Goal: Information Seeking & Learning: Understand process/instructions

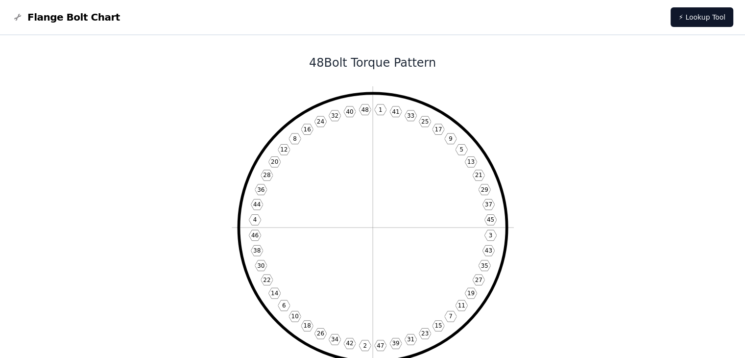
drag, startPoint x: 362, startPoint y: 119, endPoint x: 373, endPoint y: 112, distance: 13.6
click at [365, 118] on icon "1 41 33 25 17 9 5 13 21 29 37 45 3 43 35 27 19 11 7 15 23 31 39 47 2 42 34 26 1…" at bounding box center [373, 227] width 282 height 282
click at [382, 106] on icon "1 41 33 25 17 9 5 13 21 29 37 45 3 43 35 27 19 11 7 15 23 31 39 47 2 42 34 26 1…" at bounding box center [373, 227] width 282 height 282
drag, startPoint x: 384, startPoint y: 110, endPoint x: 393, endPoint y: 116, distance: 10.3
click at [387, 113] on icon "1 41 33 25 17 9 5 13 21 29 37 45 3 43 35 27 19 11 7 15 23 31 39 47 2 42 34 26 1…" at bounding box center [373, 227] width 282 height 282
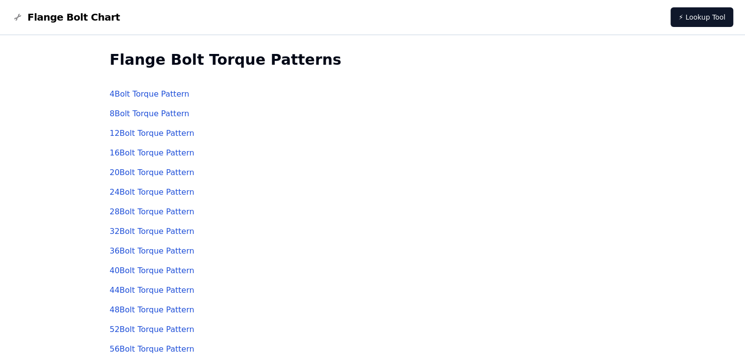
click at [156, 92] on link "4 Bolt Torque Pattern" at bounding box center [150, 93] width 80 height 9
click at [151, 133] on link "12 Bolt Torque Pattern" at bounding box center [152, 132] width 85 height 9
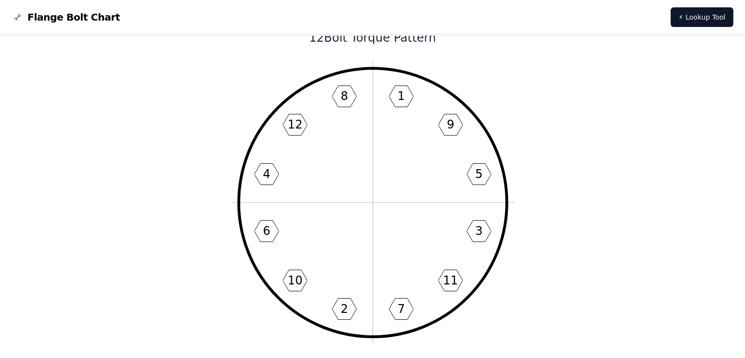
scroll to position [24, 0]
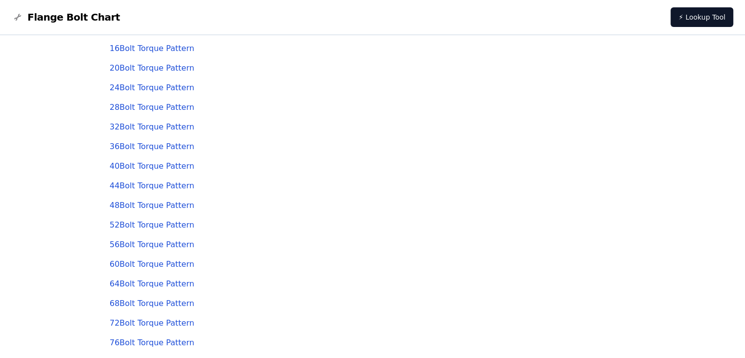
scroll to position [147, 0]
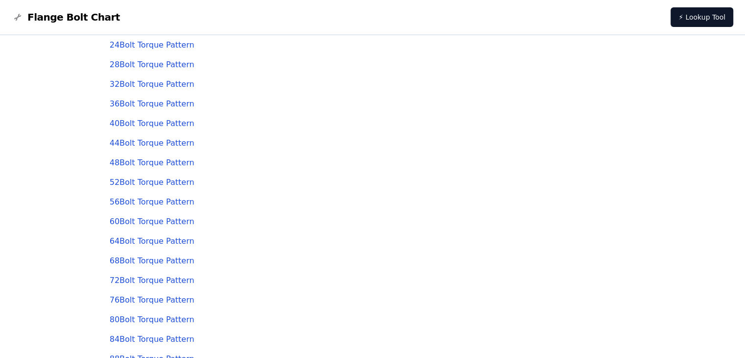
click at [312, 125] on div "40 Bolt Torque Pattern" at bounding box center [373, 124] width 526 height 20
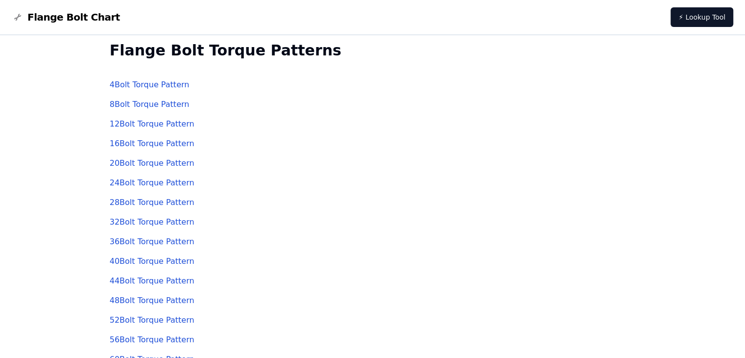
scroll to position [0, 0]
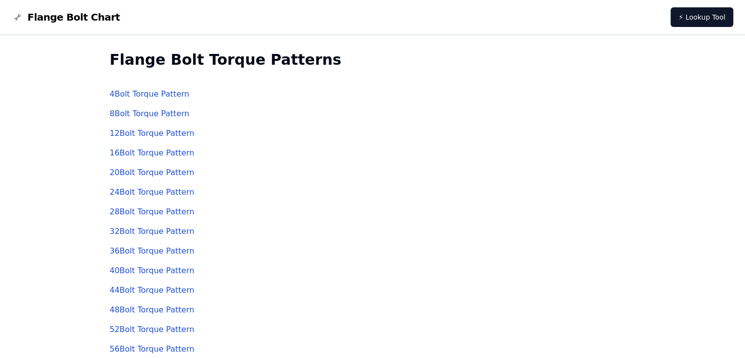
click at [354, 140] on div "12 Bolt Torque Pattern" at bounding box center [373, 133] width 526 height 20
click at [150, 309] on link "48 Bolt Torque Pattern" at bounding box center [152, 309] width 85 height 9
click at [158, 311] on link "48 Bolt Torque Pattern" at bounding box center [152, 309] width 85 height 9
click at [159, 232] on link "32 Bolt Torque Pattern" at bounding box center [152, 230] width 85 height 9
click at [150, 110] on link "8 Bolt Torque Pattern" at bounding box center [150, 113] width 80 height 9
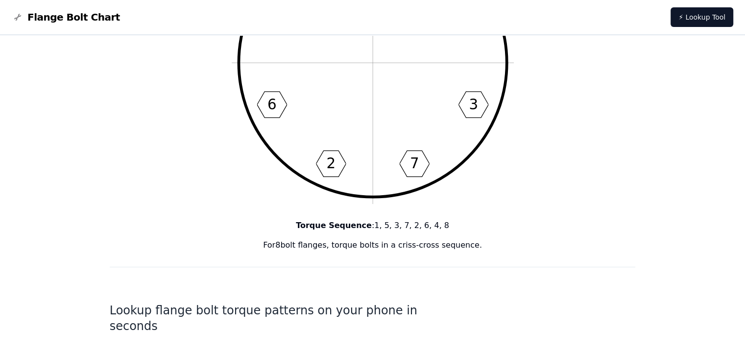
scroll to position [196, 0]
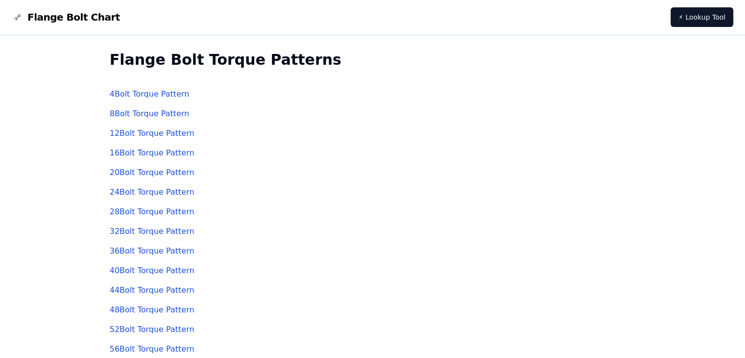
click at [149, 133] on link "12 Bolt Torque Pattern" at bounding box center [152, 132] width 85 height 9
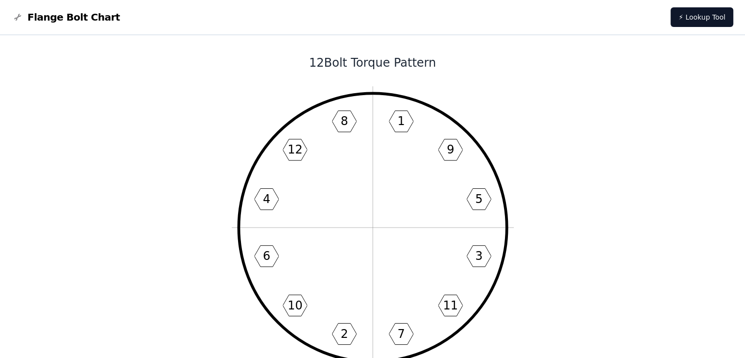
scroll to position [49, 0]
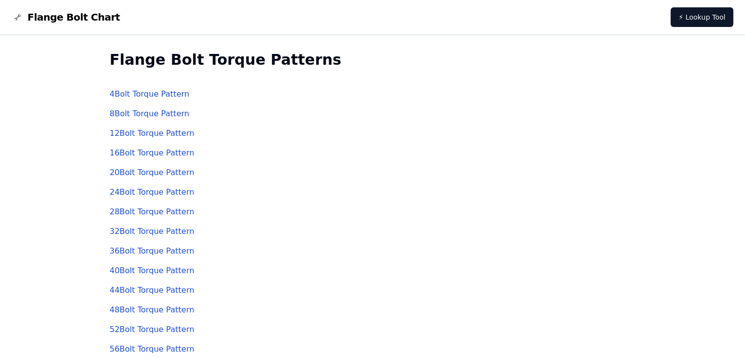
click at [169, 95] on link "4 Bolt Torque Pattern" at bounding box center [150, 93] width 80 height 9
click at [141, 115] on link "8 Bolt Torque Pattern" at bounding box center [150, 113] width 80 height 9
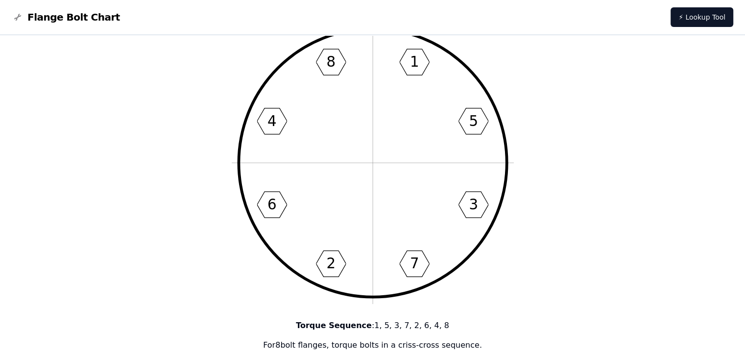
scroll to position [49, 0]
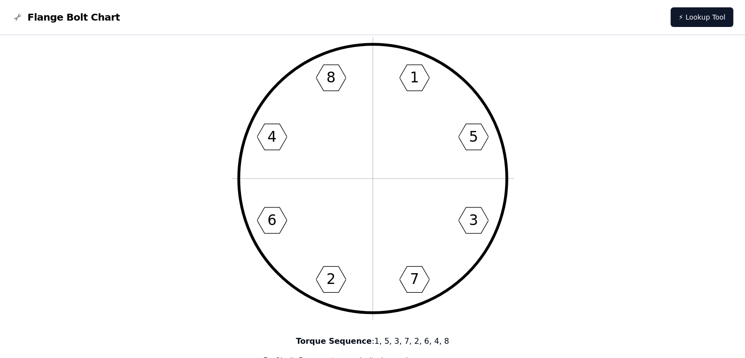
drag, startPoint x: 487, startPoint y: 232, endPoint x: 468, endPoint y: 301, distance: 71.2
click at [468, 301] on icon "1 5 3 7 2 6 4 8" at bounding box center [373, 178] width 282 height 282
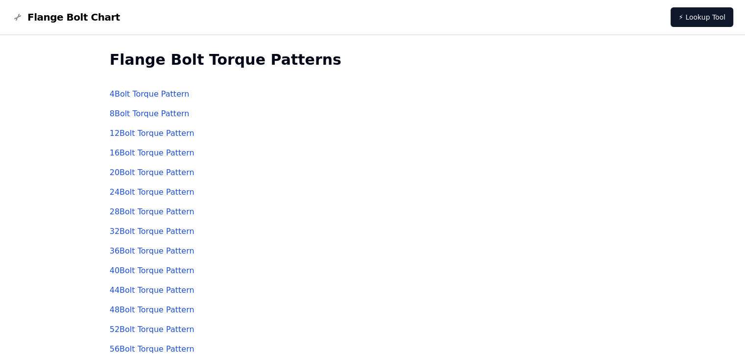
click at [156, 140] on div "12 Bolt Torque Pattern" at bounding box center [373, 133] width 526 height 20
click at [157, 136] on link "12 Bolt Torque Pattern" at bounding box center [152, 132] width 85 height 9
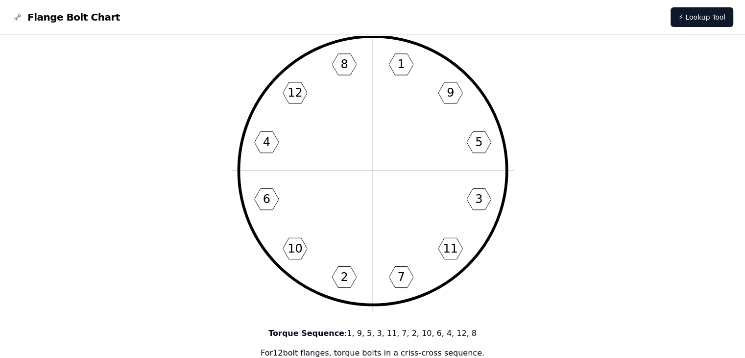
scroll to position [49, 0]
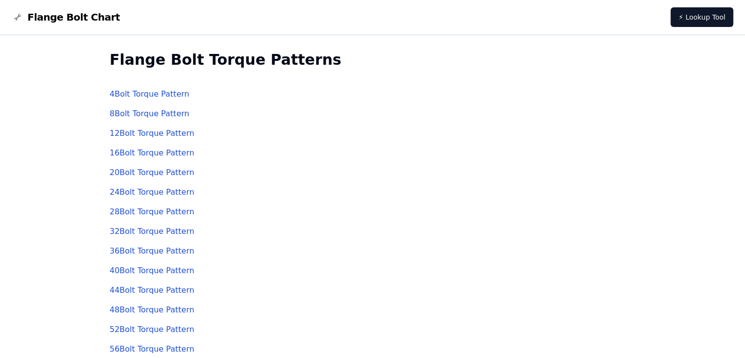
click at [130, 152] on link "16 Bolt Torque Pattern" at bounding box center [152, 152] width 85 height 9
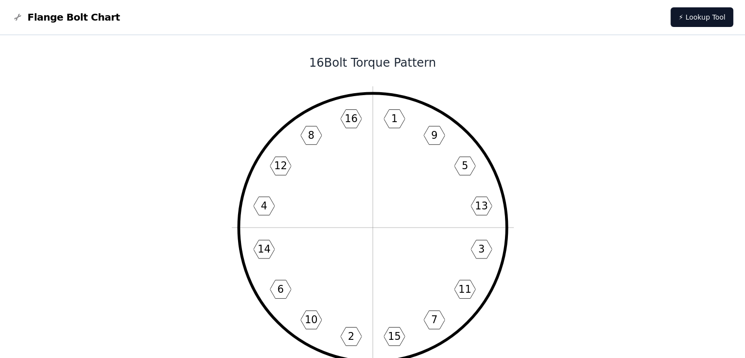
scroll to position [49, 0]
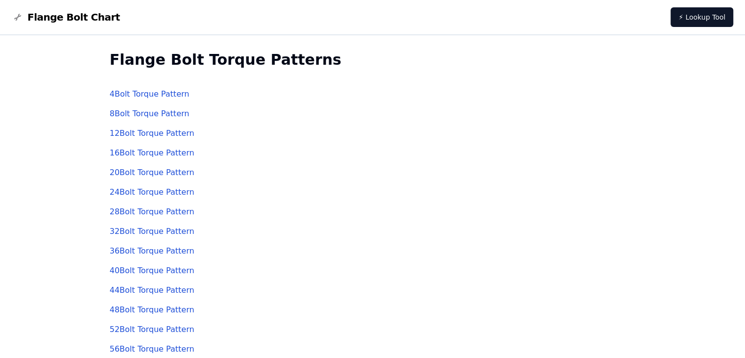
click at [143, 179] on div "20 Bolt Torque Pattern" at bounding box center [373, 173] width 526 height 20
click at [144, 174] on link "20 Bolt Torque Pattern" at bounding box center [152, 172] width 85 height 9
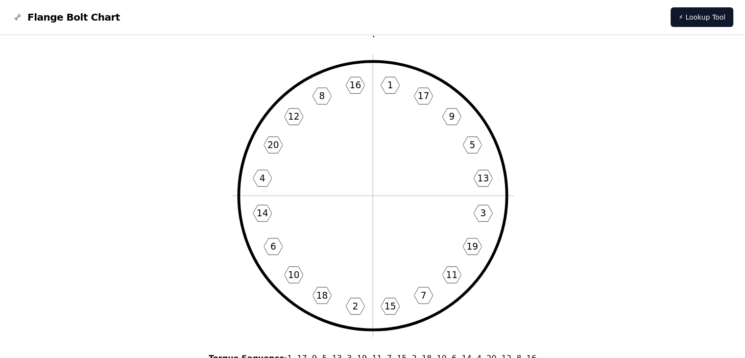
scroll to position [49, 0]
